Goal: Use online tool/utility: Utilize a website feature to perform a specific function

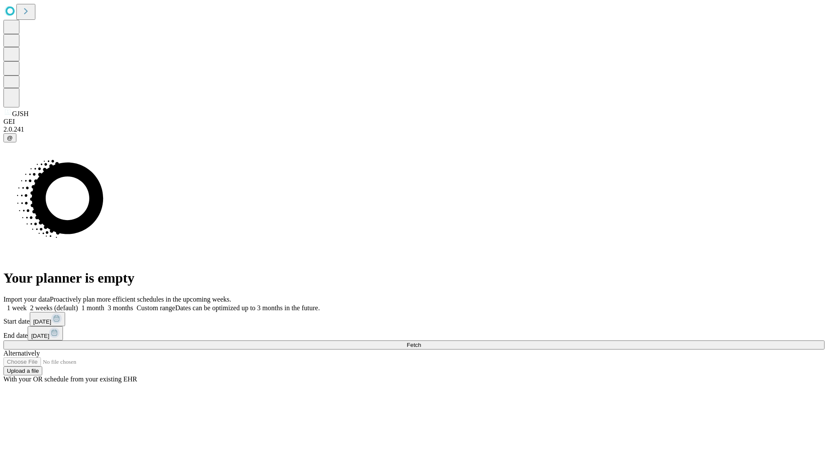
click at [421, 341] on span "Fetch" at bounding box center [414, 344] width 14 height 6
